Goal: Find specific page/section: Find specific page/section

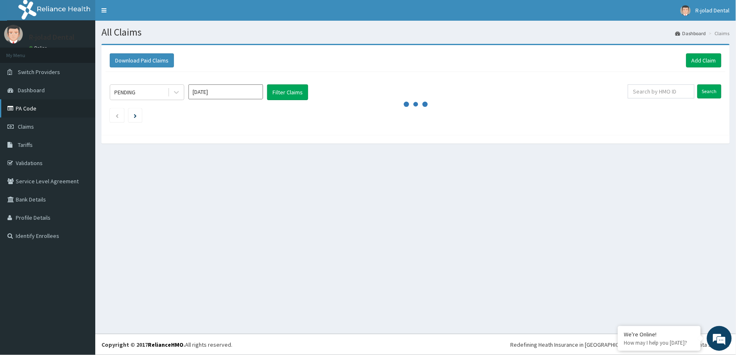
click at [19, 108] on link "PA Code" at bounding box center [47, 108] width 95 height 18
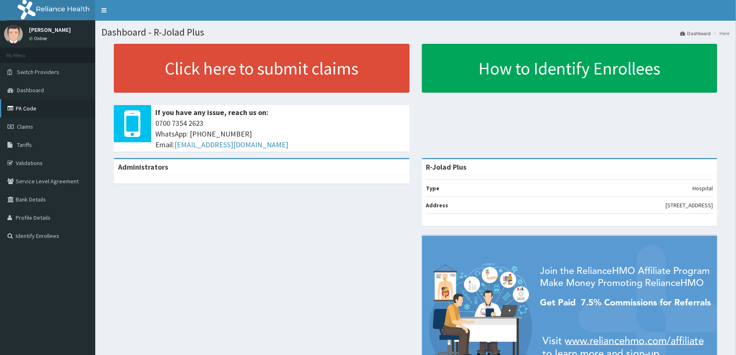
click at [27, 108] on link "PA Code" at bounding box center [47, 108] width 95 height 18
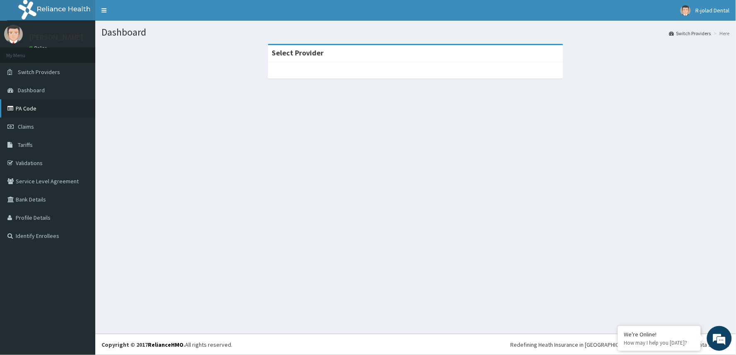
click at [36, 111] on link "PA Code" at bounding box center [47, 108] width 95 height 18
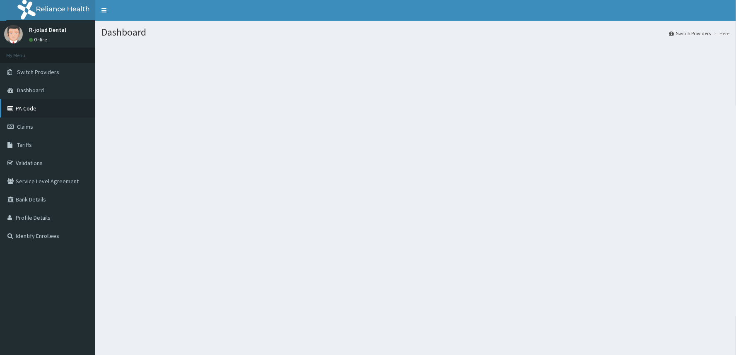
click at [27, 106] on link "PA Code" at bounding box center [47, 108] width 95 height 18
